Goal: Task Accomplishment & Management: Use online tool/utility

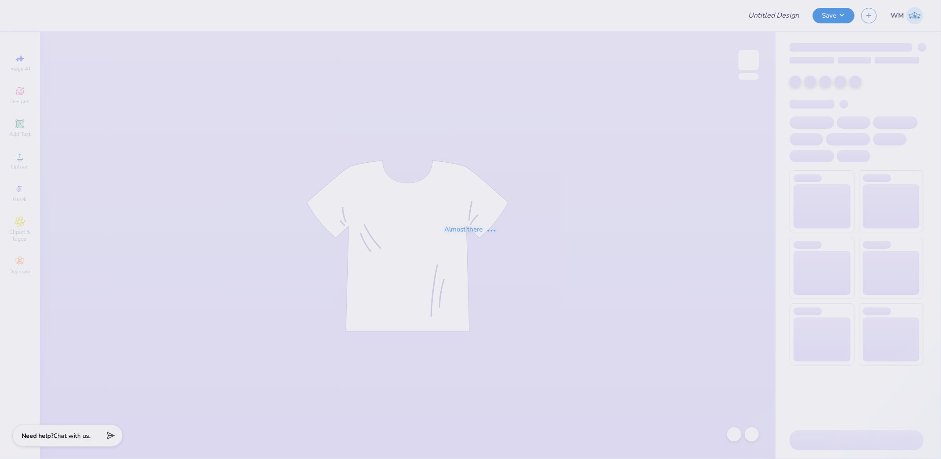
type input "tchi parents weekend shirt"
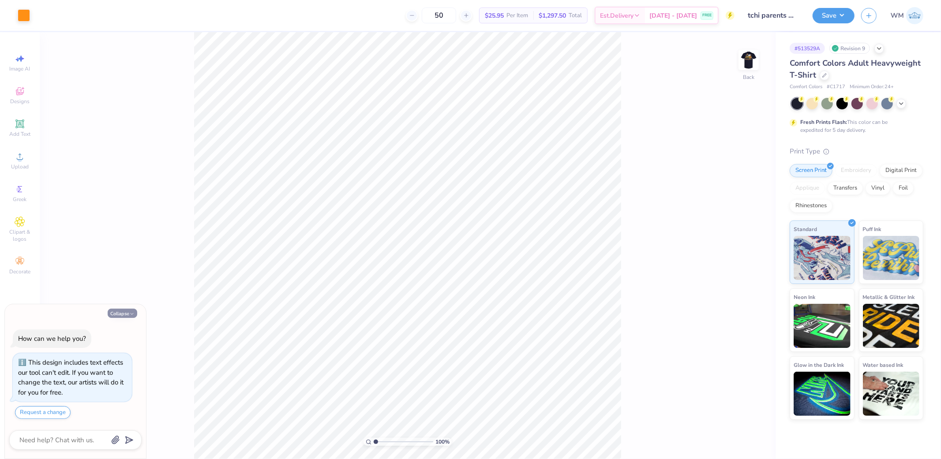
click at [120, 315] on button "Collapse" at bounding box center [123, 313] width 30 height 9
type textarea "x"
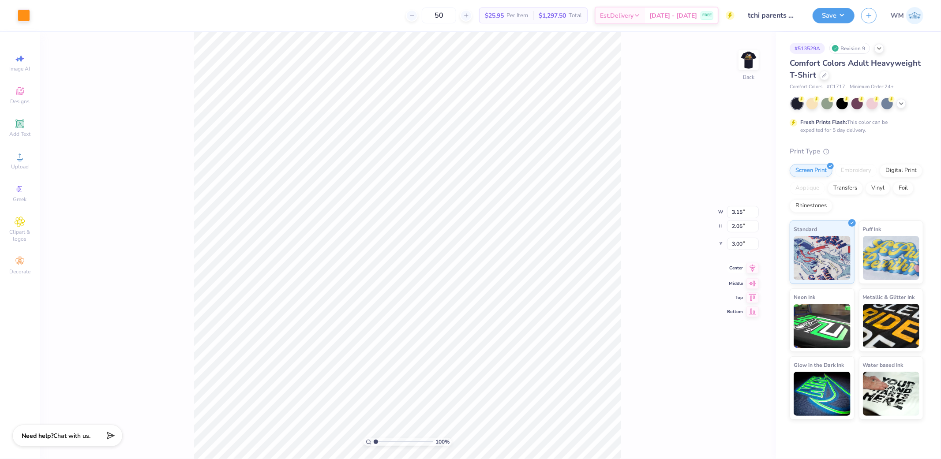
click at [750, 271] on icon at bounding box center [752, 268] width 12 height 11
click at [753, 60] on img at bounding box center [748, 59] width 35 height 35
click at [629, 372] on div "100 % Front" at bounding box center [408, 245] width 736 height 427
click at [22, 160] on icon at bounding box center [20, 157] width 6 height 6
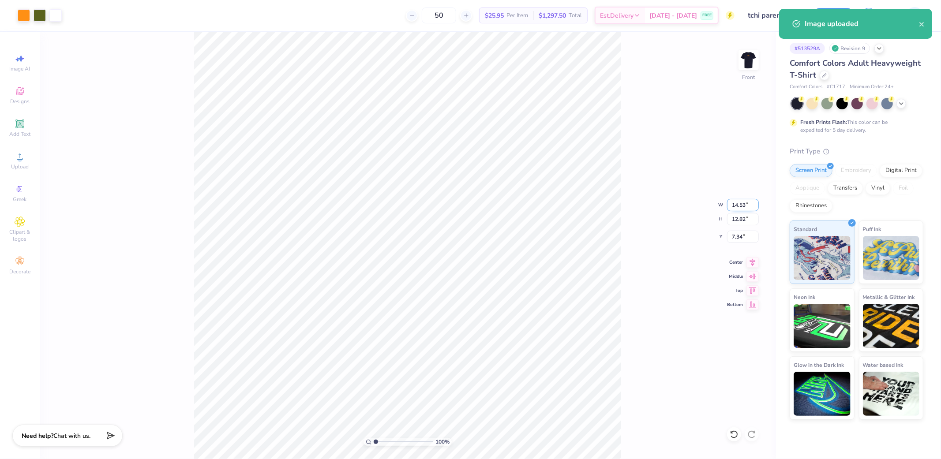
click at [745, 204] on input "14.53" at bounding box center [743, 205] width 32 height 12
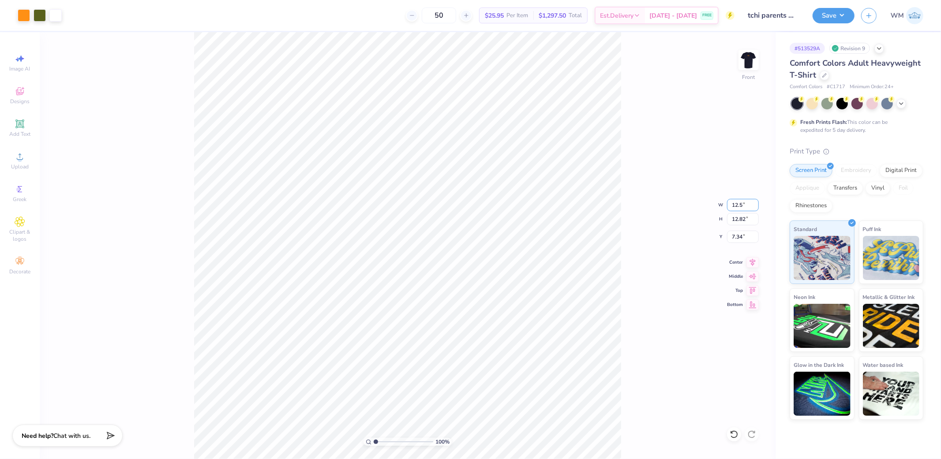
type input "12.50"
type input "11.03"
click at [740, 235] on input "8.24" at bounding box center [743, 237] width 32 height 12
type input "3.00"
click at [844, 16] on button "Save" at bounding box center [834, 14] width 42 height 15
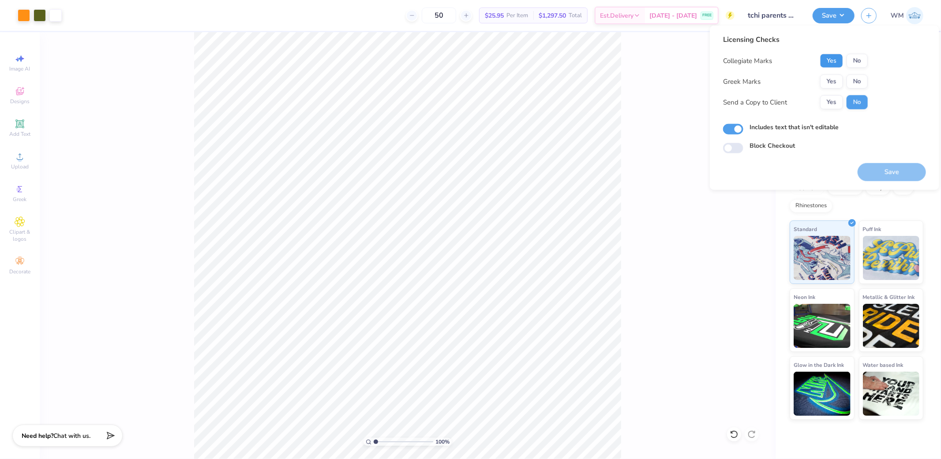
click at [835, 56] on button "Yes" at bounding box center [831, 61] width 23 height 14
click at [834, 83] on button "Yes" at bounding box center [831, 82] width 23 height 14
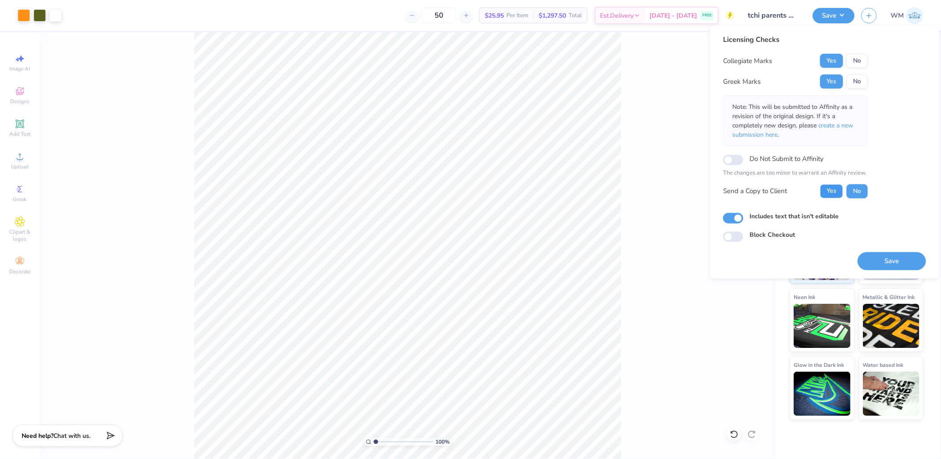
click at [835, 192] on button "Yes" at bounding box center [831, 191] width 23 height 14
click at [900, 262] on button "Save" at bounding box center [892, 261] width 68 height 18
